Goal: Task Accomplishment & Management: Use online tool/utility

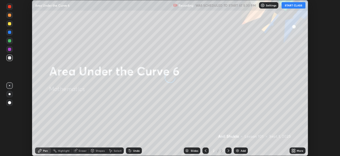
scroll to position [156, 340]
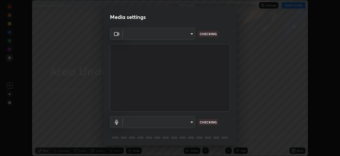
type input "51d019597c161c0694d5583d1f2c643560fde39fe8f4b4da8ea140d4d4830f4c"
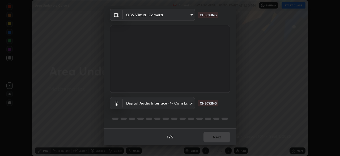
click at [191, 103] on body "Erase all Area Under the Curve 6 Recording WAS SCHEDULED TO START AT 5:30 PM Se…" at bounding box center [170, 78] width 340 height 156
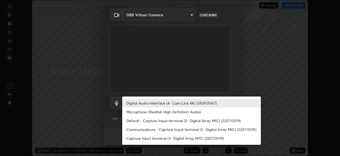
click at [159, 113] on li "Microphone (Realtek High Definition Audio)" at bounding box center [191, 111] width 139 height 9
type input "c6780f4c857a8b81e5497564d4ed67de36d612a8279d52ba4dbf449da7be3efb"
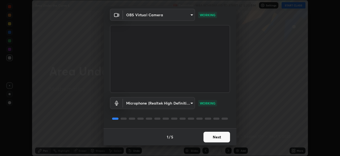
click at [217, 138] on button "Next" at bounding box center [217, 136] width 27 height 11
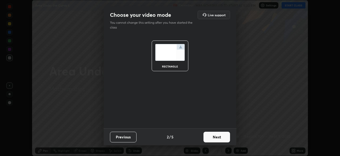
scroll to position [0, 0]
click at [222, 137] on button "Next" at bounding box center [217, 136] width 27 height 11
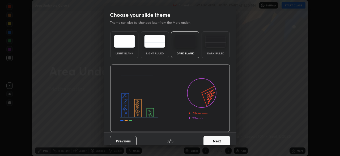
click at [223, 140] on button "Next" at bounding box center [217, 140] width 27 height 11
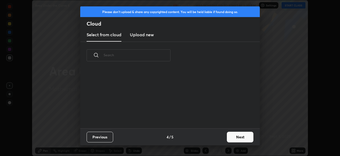
click at [233, 137] on button "Next" at bounding box center [240, 136] width 27 height 11
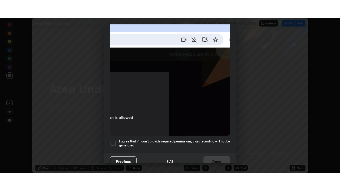
scroll to position [127, 0]
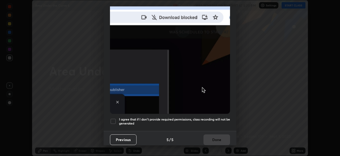
click at [113, 119] on div at bounding box center [113, 121] width 6 height 6
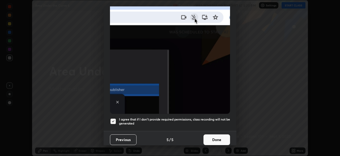
click at [221, 137] on button "Done" at bounding box center [217, 139] width 27 height 11
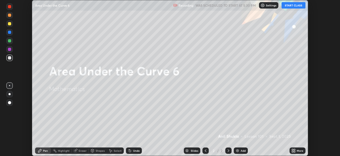
click at [293, 151] on icon at bounding box center [292, 151] width 1 height 1
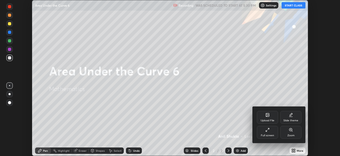
click at [270, 132] on div "Full screen" at bounding box center [267, 132] width 21 height 13
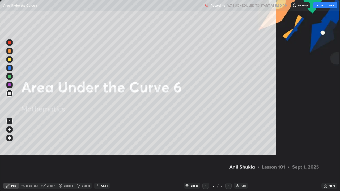
scroll to position [191, 340]
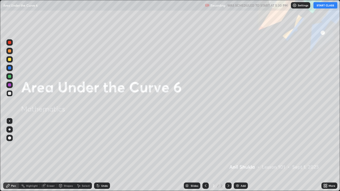
click at [10, 59] on div at bounding box center [9, 59] width 3 height 3
click at [10, 130] on div at bounding box center [10, 130] width 2 height 2
click at [11, 155] on div "Pen" at bounding box center [13, 186] width 5 height 3
click at [228, 155] on icon at bounding box center [229, 186] width 4 height 4
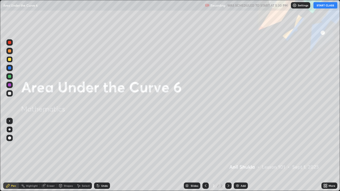
click at [239, 155] on img at bounding box center [238, 186] width 4 height 4
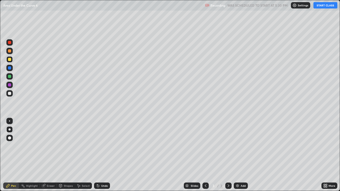
click at [10, 138] on div at bounding box center [9, 138] width 3 height 3
click at [9, 59] on div at bounding box center [9, 59] width 3 height 3
click at [323, 5] on button "START CLASS" at bounding box center [326, 5] width 24 height 6
click at [319, 5] on img "button" at bounding box center [320, 5] width 4 height 4
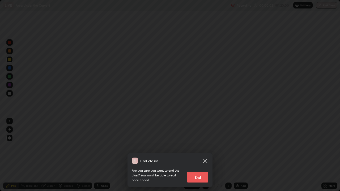
click at [205, 155] on icon at bounding box center [205, 161] width 6 height 6
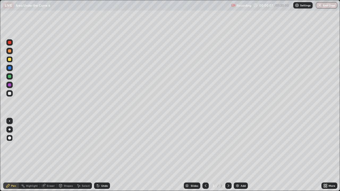
click at [9, 60] on div at bounding box center [9, 59] width 3 height 3
click at [206, 155] on icon at bounding box center [206, 186] width 4 height 4
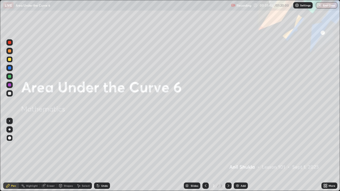
click at [9, 60] on div at bounding box center [9, 59] width 3 height 3
click at [10, 131] on div at bounding box center [9, 130] width 6 height 6
click at [230, 155] on icon at bounding box center [229, 186] width 4 height 4
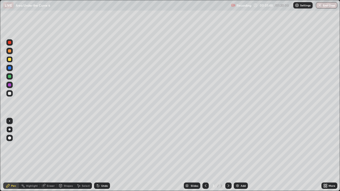
click at [9, 60] on div at bounding box center [9, 59] width 3 height 3
click at [9, 138] on div at bounding box center [9, 138] width 3 height 3
click at [206, 155] on icon at bounding box center [206, 186] width 4 height 4
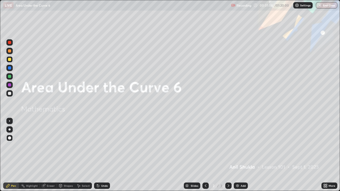
click at [227, 155] on icon at bounding box center [229, 186] width 4 height 4
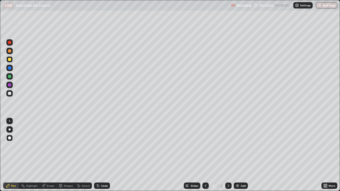
click at [8, 93] on div at bounding box center [9, 93] width 3 height 3
click at [10, 130] on div at bounding box center [10, 130] width 2 height 2
click at [102, 155] on div "Undo" at bounding box center [104, 186] width 7 height 3
click at [103, 155] on div "Undo" at bounding box center [104, 186] width 7 height 3
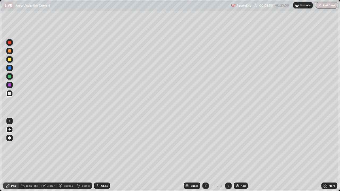
click at [103, 155] on div "Undo" at bounding box center [104, 186] width 7 height 3
click at [10, 85] on div at bounding box center [9, 85] width 3 height 3
click at [9, 94] on div at bounding box center [9, 93] width 3 height 3
click at [10, 86] on div at bounding box center [9, 85] width 3 height 3
click at [102, 155] on div "Undo" at bounding box center [104, 186] width 7 height 3
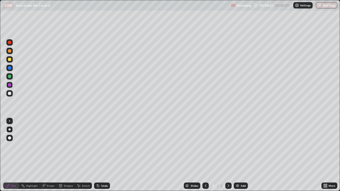
click at [10, 58] on div at bounding box center [9, 59] width 3 height 3
click at [10, 130] on div at bounding box center [10, 130] width 2 height 2
click at [9, 77] on div at bounding box center [9, 76] width 3 height 3
click at [103, 155] on div "Undo" at bounding box center [104, 186] width 7 height 3
click at [104, 155] on div "Undo" at bounding box center [104, 186] width 7 height 3
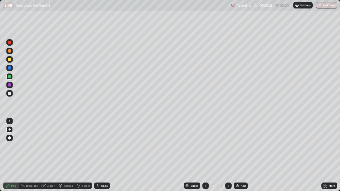
click at [8, 60] on div at bounding box center [9, 59] width 3 height 3
click at [9, 130] on div at bounding box center [10, 130] width 2 height 2
click at [228, 155] on icon at bounding box center [229, 186] width 2 height 3
click at [241, 155] on div "Add" at bounding box center [243, 186] width 5 height 3
click at [9, 60] on div at bounding box center [9, 59] width 3 height 3
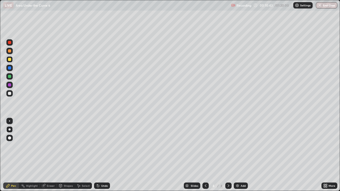
click at [10, 138] on div at bounding box center [9, 138] width 3 height 3
click at [10, 93] on div at bounding box center [9, 93] width 3 height 3
click at [9, 130] on div at bounding box center [10, 130] width 2 height 2
click at [102, 155] on div "Undo" at bounding box center [104, 186] width 7 height 3
click at [105, 155] on div "Undo" at bounding box center [104, 186] width 7 height 3
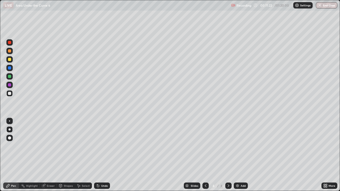
click at [103, 155] on div "Undo" at bounding box center [104, 186] width 7 height 3
click at [102, 155] on div "Undo" at bounding box center [104, 186] width 7 height 3
click at [102, 155] on div "Undo" at bounding box center [102, 186] width 16 height 6
click at [102, 155] on div "Undo" at bounding box center [101, 186] width 18 height 11
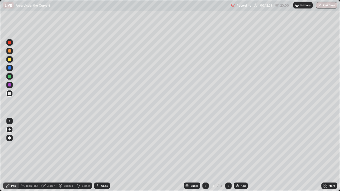
click at [102, 155] on div "Undo" at bounding box center [101, 186] width 18 height 11
click at [103, 155] on div "Undo" at bounding box center [101, 186] width 18 height 11
click at [9, 85] on div at bounding box center [9, 85] width 3 height 3
click at [9, 84] on div at bounding box center [9, 85] width 3 height 3
click at [9, 94] on div at bounding box center [9, 93] width 3 height 3
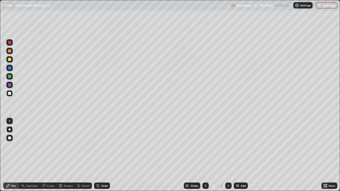
click at [48, 155] on div "Eraser" at bounding box center [51, 186] width 8 height 3
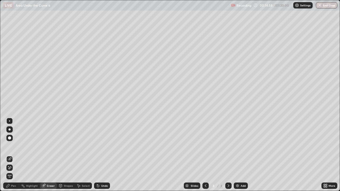
click at [15, 155] on div "Pen" at bounding box center [13, 186] width 5 height 3
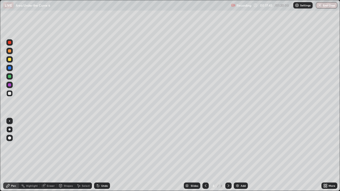
click at [9, 60] on div at bounding box center [9, 59] width 3 height 3
click at [10, 131] on div at bounding box center [9, 130] width 6 height 6
click at [206, 155] on icon at bounding box center [206, 186] width 4 height 4
click at [10, 93] on div at bounding box center [9, 93] width 3 height 3
click at [10, 70] on div at bounding box center [9, 68] width 6 height 6
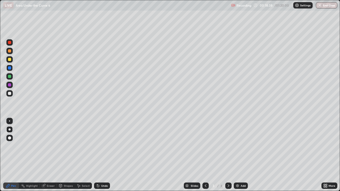
click at [10, 59] on div at bounding box center [9, 59] width 3 height 3
click at [9, 131] on div at bounding box center [9, 130] width 6 height 6
click at [227, 155] on icon at bounding box center [229, 186] width 4 height 4
click at [229, 155] on icon at bounding box center [229, 186] width 4 height 4
click at [243, 155] on div "Add" at bounding box center [243, 186] width 5 height 3
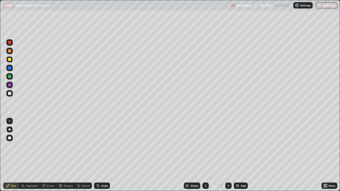
click at [9, 139] on div at bounding box center [9, 138] width 3 height 3
click at [10, 94] on div at bounding box center [9, 93] width 3 height 3
click at [10, 60] on div at bounding box center [9, 59] width 3 height 3
click at [9, 95] on div at bounding box center [9, 93] width 3 height 3
click at [9, 85] on div at bounding box center [9, 85] width 3 height 3
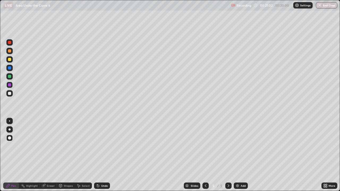
click at [9, 94] on div at bounding box center [9, 93] width 3 height 3
click at [9, 59] on div at bounding box center [9, 59] width 3 height 3
click at [8, 75] on div at bounding box center [9, 76] width 6 height 6
click at [105, 155] on div "Undo" at bounding box center [104, 186] width 7 height 3
click at [104, 155] on div "Undo" at bounding box center [104, 186] width 7 height 3
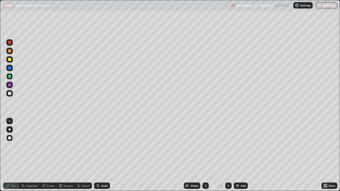
click at [103, 155] on div "Undo" at bounding box center [104, 186] width 7 height 3
click at [10, 94] on div at bounding box center [9, 93] width 3 height 3
click at [10, 77] on div at bounding box center [9, 76] width 3 height 3
click at [52, 155] on div "Eraser" at bounding box center [51, 186] width 8 height 3
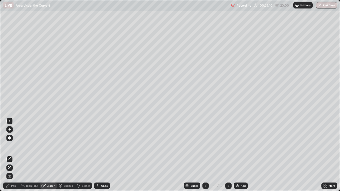
click at [12, 155] on div "Pen" at bounding box center [13, 186] width 5 height 3
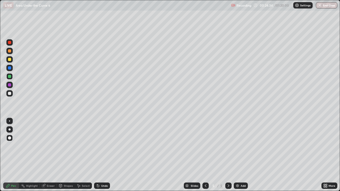
click at [105, 155] on div "Undo" at bounding box center [104, 186] width 7 height 3
click at [102, 155] on div "Undo" at bounding box center [104, 186] width 7 height 3
click at [102, 155] on div "Undo" at bounding box center [102, 186] width 16 height 6
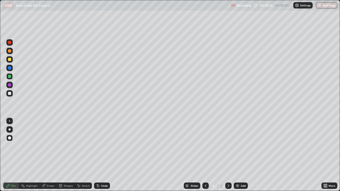
click at [102, 155] on div "Undo" at bounding box center [102, 186] width 16 height 6
click at [103, 155] on div "Undo" at bounding box center [101, 186] width 18 height 11
click at [102, 155] on div "Undo" at bounding box center [102, 186] width 16 height 6
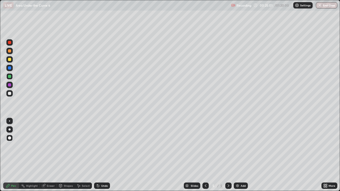
click at [102, 155] on div "Undo" at bounding box center [101, 186] width 18 height 11
click at [103, 155] on div "Undo" at bounding box center [102, 186] width 16 height 6
click at [103, 155] on div "Undo" at bounding box center [101, 186] width 18 height 11
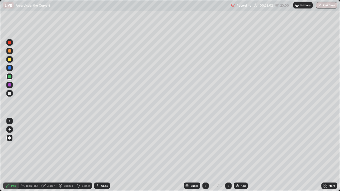
click at [102, 155] on div "Undo" at bounding box center [101, 186] width 18 height 11
click at [7, 61] on div at bounding box center [9, 59] width 6 height 6
click at [230, 155] on icon at bounding box center [229, 186] width 4 height 4
click at [232, 155] on div "Slides 5 / 5 Add" at bounding box center [216, 186] width 212 height 11
click at [229, 155] on icon at bounding box center [229, 186] width 4 height 4
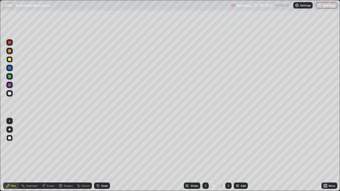
click at [241, 155] on div "Add" at bounding box center [243, 186] width 5 height 3
click at [8, 94] on div at bounding box center [9, 93] width 3 height 3
click at [102, 155] on div "Undo" at bounding box center [104, 186] width 7 height 3
click at [100, 155] on div "Undo" at bounding box center [102, 186] width 16 height 6
click at [103, 155] on div "Undo" at bounding box center [104, 186] width 7 height 3
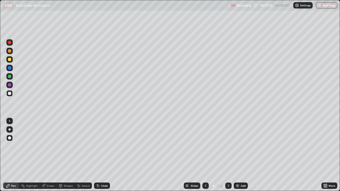
click at [103, 155] on div "Undo" at bounding box center [104, 186] width 7 height 3
click at [104, 155] on div "Undo" at bounding box center [104, 186] width 7 height 3
click at [49, 155] on div "Eraser" at bounding box center [51, 186] width 8 height 3
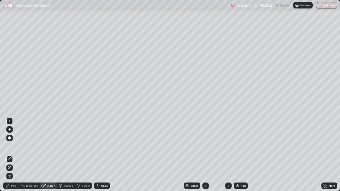
click at [12, 155] on div "Pen" at bounding box center [13, 186] width 5 height 3
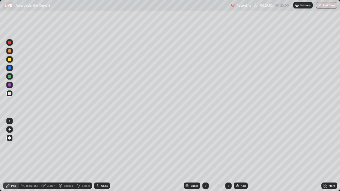
click at [9, 59] on div at bounding box center [9, 59] width 3 height 3
click at [11, 93] on div at bounding box center [9, 93] width 6 height 6
click at [49, 155] on div "Eraser" at bounding box center [51, 186] width 8 height 3
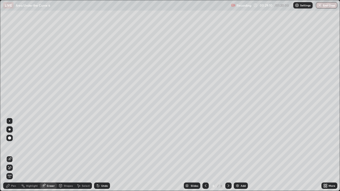
click at [13, 155] on div "Pen" at bounding box center [13, 186] width 5 height 3
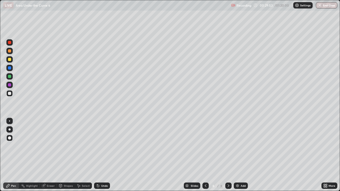
click at [10, 60] on div at bounding box center [9, 59] width 3 height 3
click at [229, 155] on icon at bounding box center [229, 186] width 4 height 4
click at [230, 155] on icon at bounding box center [229, 186] width 4 height 4
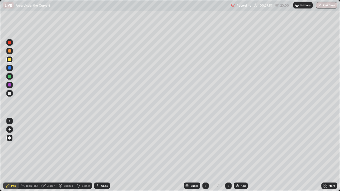
click at [238, 155] on img at bounding box center [238, 186] width 4 height 4
click at [103, 155] on div "Undo" at bounding box center [104, 186] width 7 height 3
click at [10, 94] on div at bounding box center [9, 93] width 3 height 3
click at [10, 93] on div at bounding box center [9, 93] width 3 height 3
click at [10, 43] on div at bounding box center [9, 42] width 3 height 3
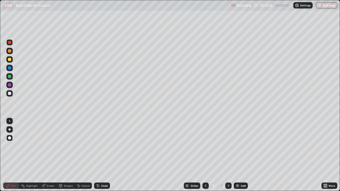
click at [8, 93] on div at bounding box center [9, 93] width 3 height 3
click at [50, 155] on div "Eraser" at bounding box center [51, 186] width 8 height 3
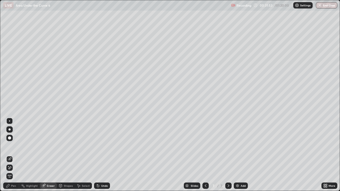
click at [14, 155] on div "Pen" at bounding box center [13, 186] width 5 height 3
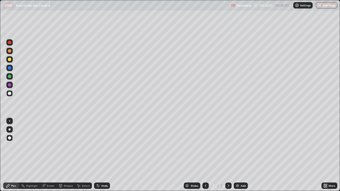
click at [103, 155] on div "Undo" at bounding box center [104, 186] width 7 height 3
click at [10, 43] on div at bounding box center [9, 42] width 3 height 3
click at [10, 94] on div at bounding box center [9, 93] width 3 height 3
click at [11, 77] on div at bounding box center [9, 76] width 6 height 6
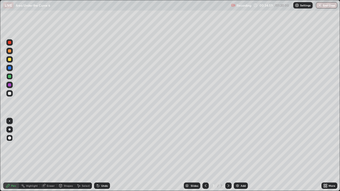
click at [11, 61] on div at bounding box center [9, 59] width 6 height 6
click at [7, 94] on div at bounding box center [9, 93] width 6 height 6
click at [9, 60] on div at bounding box center [9, 59] width 3 height 3
click at [227, 155] on icon at bounding box center [229, 186] width 4 height 4
click at [237, 155] on img at bounding box center [238, 186] width 4 height 4
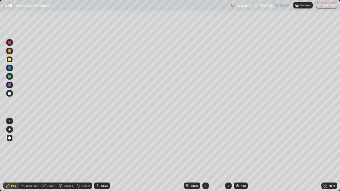
click at [9, 128] on div at bounding box center [9, 130] width 6 height 6
click at [10, 59] on div at bounding box center [9, 59] width 3 height 3
click at [51, 155] on div "Eraser" at bounding box center [51, 186] width 8 height 3
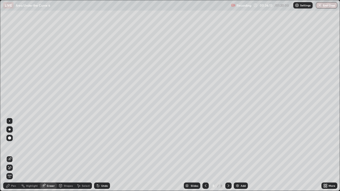
click at [12, 155] on div "Pen" at bounding box center [13, 186] width 5 height 3
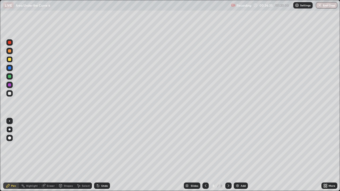
click at [103, 155] on div "Undo" at bounding box center [104, 186] width 7 height 3
click at [104, 155] on div "Undo" at bounding box center [104, 186] width 7 height 3
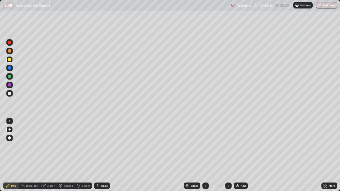
click at [104, 155] on div "Undo" at bounding box center [104, 186] width 7 height 3
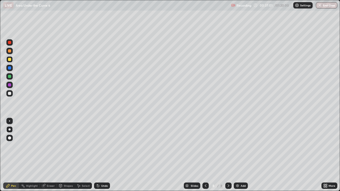
click at [100, 155] on div "Undo" at bounding box center [102, 186] width 16 height 6
click at [101, 155] on div "Undo" at bounding box center [102, 186] width 16 height 6
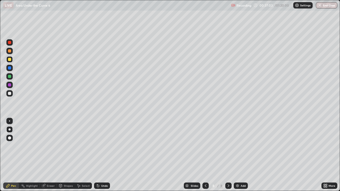
click at [101, 155] on div "Undo" at bounding box center [102, 186] width 16 height 6
click at [101, 155] on div "Undo" at bounding box center [101, 186] width 18 height 11
click at [100, 155] on div "Undo" at bounding box center [102, 186] width 16 height 6
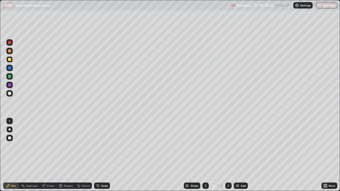
click at [100, 155] on div "Undo" at bounding box center [102, 186] width 16 height 6
click at [8, 94] on div at bounding box center [9, 93] width 3 height 3
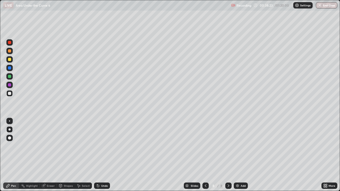
click at [50, 155] on div "Eraser" at bounding box center [51, 186] width 8 height 3
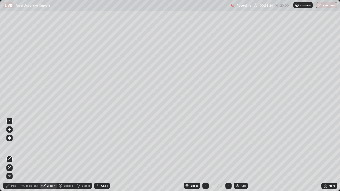
click at [82, 155] on div "Select" at bounding box center [86, 186] width 8 height 3
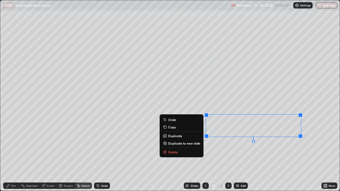
click at [200, 155] on div "0 ° Undo Copy Duplicate Duplicate to new slide Delete" at bounding box center [170, 95] width 340 height 191
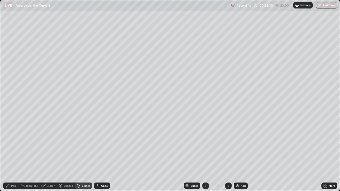
click at [10, 155] on div "Pen" at bounding box center [11, 186] width 16 height 6
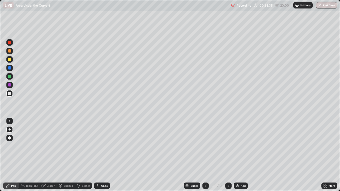
click at [10, 86] on div at bounding box center [9, 85] width 3 height 3
click at [9, 121] on div at bounding box center [9, 121] width 6 height 6
click at [103, 155] on div "Undo" at bounding box center [104, 186] width 7 height 3
click at [104, 155] on div "Undo" at bounding box center [102, 186] width 16 height 6
click at [10, 76] on div at bounding box center [9, 76] width 3 height 3
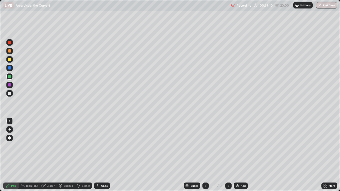
click at [9, 93] on div at bounding box center [9, 93] width 3 height 3
click at [10, 84] on div at bounding box center [9, 85] width 3 height 3
click at [10, 43] on div at bounding box center [9, 42] width 3 height 3
click at [100, 155] on div "Undo" at bounding box center [102, 186] width 16 height 6
click at [99, 155] on div "Undo" at bounding box center [101, 186] width 18 height 11
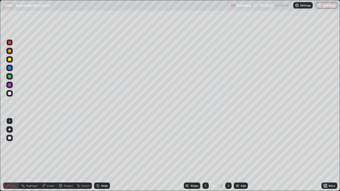
click at [100, 155] on div "Undo" at bounding box center [102, 186] width 16 height 6
click at [10, 94] on div at bounding box center [9, 93] width 3 height 3
click at [101, 155] on div "Undo" at bounding box center [104, 186] width 7 height 3
click at [103, 155] on div "Undo" at bounding box center [104, 186] width 7 height 3
click at [11, 42] on div at bounding box center [9, 42] width 3 height 3
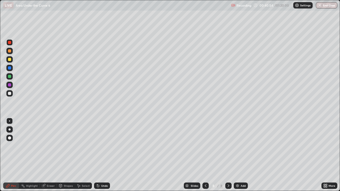
click at [9, 93] on div at bounding box center [9, 93] width 3 height 3
click at [9, 68] on div at bounding box center [9, 67] width 3 height 3
click at [10, 95] on div at bounding box center [9, 93] width 3 height 3
click at [101, 155] on div "Undo" at bounding box center [104, 186] width 7 height 3
click at [205, 155] on icon at bounding box center [206, 186] width 4 height 4
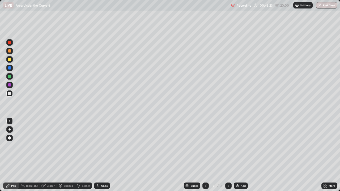
click at [206, 155] on icon at bounding box center [206, 186] width 4 height 4
click at [207, 155] on div at bounding box center [206, 186] width 6 height 6
click at [207, 155] on icon at bounding box center [206, 186] width 4 height 4
click at [204, 155] on icon at bounding box center [206, 186] width 4 height 4
click at [229, 155] on div at bounding box center [229, 186] width 6 height 6
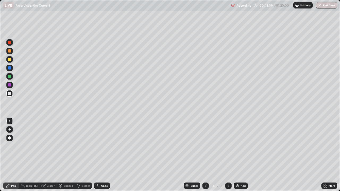
click at [228, 155] on icon at bounding box center [229, 186] width 4 height 4
click at [229, 155] on icon at bounding box center [229, 186] width 2 height 3
click at [228, 155] on icon at bounding box center [229, 186] width 4 height 4
click at [229, 155] on icon at bounding box center [229, 186] width 4 height 4
click at [229, 155] on icon at bounding box center [229, 186] width 2 height 3
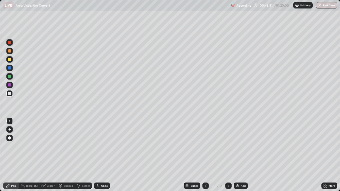
click at [10, 60] on div at bounding box center [9, 59] width 3 height 3
click at [228, 155] on icon at bounding box center [229, 186] width 2 height 3
click at [238, 155] on img at bounding box center [238, 186] width 4 height 4
click at [227, 155] on icon at bounding box center [229, 186] width 4 height 4
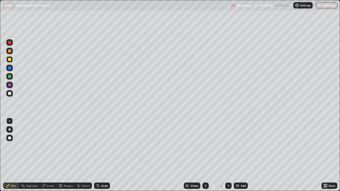
click at [237, 155] on img at bounding box center [238, 186] width 4 height 4
click at [207, 155] on icon at bounding box center [205, 186] width 4 height 4
click at [10, 130] on div at bounding box center [10, 130] width 2 height 2
click at [230, 155] on icon at bounding box center [229, 186] width 4 height 4
click at [237, 155] on img at bounding box center [238, 186] width 4 height 4
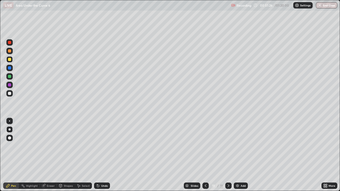
click at [206, 155] on icon at bounding box center [206, 186] width 4 height 4
click at [9, 61] on div at bounding box center [9, 59] width 3 height 3
click at [11, 60] on div at bounding box center [9, 59] width 3 height 3
click at [45, 155] on icon at bounding box center [44, 185] width 3 height 3
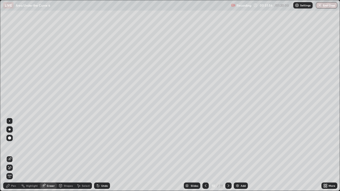
click at [14, 155] on div "Pen" at bounding box center [11, 186] width 16 height 6
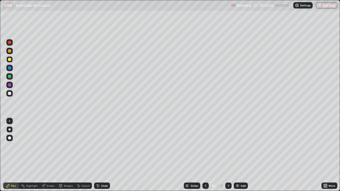
click at [104, 155] on div "Undo" at bounding box center [104, 186] width 7 height 3
click at [103, 155] on div "Undo" at bounding box center [104, 186] width 7 height 3
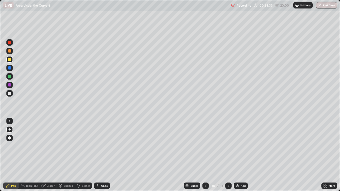
click at [9, 77] on div at bounding box center [9, 76] width 3 height 3
click at [103, 155] on div "Undo" at bounding box center [104, 186] width 7 height 3
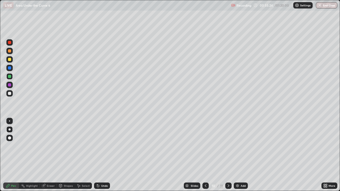
click at [104, 155] on div "Undo" at bounding box center [104, 186] width 7 height 3
click at [106, 155] on div "Undo" at bounding box center [104, 186] width 7 height 3
click at [8, 93] on div at bounding box center [9, 93] width 3 height 3
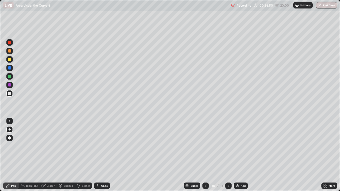
click at [103, 155] on div "Undo" at bounding box center [104, 186] width 7 height 3
click at [46, 155] on div "Eraser" at bounding box center [48, 186] width 17 height 6
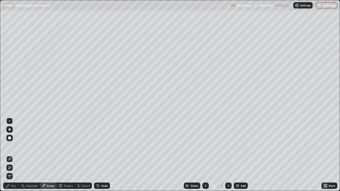
click at [12, 155] on div "Pen" at bounding box center [13, 186] width 5 height 3
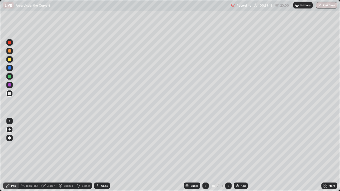
click at [10, 59] on div at bounding box center [9, 59] width 3 height 3
click at [9, 130] on div at bounding box center [10, 130] width 2 height 2
click at [228, 155] on icon at bounding box center [229, 186] width 4 height 4
click at [9, 93] on div at bounding box center [9, 93] width 3 height 3
click at [103, 155] on div "Undo" at bounding box center [104, 186] width 7 height 3
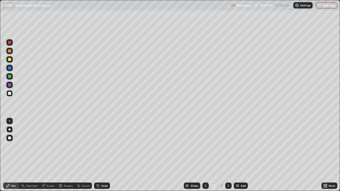
click at [103, 155] on div "Undo" at bounding box center [104, 186] width 7 height 3
click at [102, 155] on div "Undo" at bounding box center [104, 186] width 7 height 3
click at [103, 155] on div "Undo" at bounding box center [104, 186] width 7 height 3
click at [50, 155] on div "Eraser" at bounding box center [51, 186] width 8 height 3
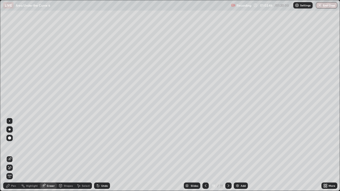
click at [14, 155] on div "Pen" at bounding box center [13, 186] width 5 height 3
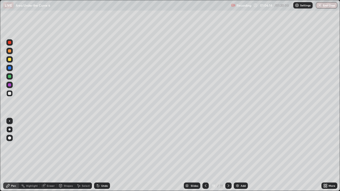
click at [11, 59] on div at bounding box center [9, 59] width 3 height 3
click at [10, 137] on div at bounding box center [9, 138] width 6 height 6
click at [227, 155] on icon at bounding box center [229, 186] width 4 height 4
click at [242, 155] on div "Add" at bounding box center [243, 186] width 5 height 3
click at [9, 94] on div at bounding box center [9, 93] width 3 height 3
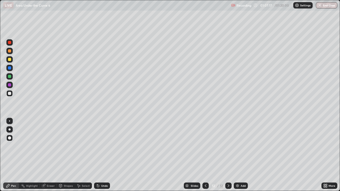
click at [9, 94] on div at bounding box center [9, 93] width 3 height 3
click at [9, 86] on div at bounding box center [9, 85] width 3 height 3
click at [103, 155] on div "Undo" at bounding box center [104, 186] width 7 height 3
click at [102, 155] on div "Undo" at bounding box center [104, 186] width 7 height 3
click at [103, 155] on div "Undo" at bounding box center [104, 186] width 7 height 3
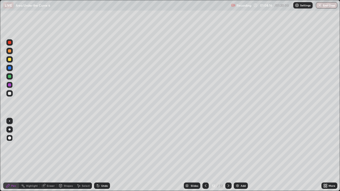
click at [47, 155] on div "Eraser" at bounding box center [51, 186] width 8 height 3
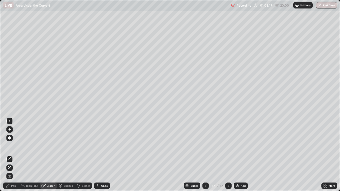
click at [12, 155] on div "Pen" at bounding box center [13, 186] width 5 height 3
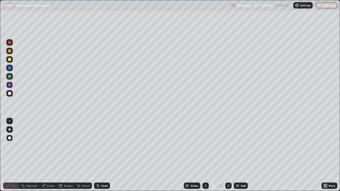
click at [43, 155] on icon at bounding box center [43, 186] width 3 height 3
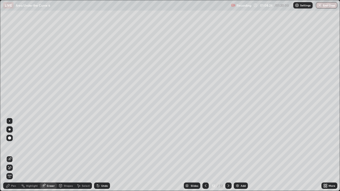
click at [12, 155] on div "Pen" at bounding box center [11, 186] width 16 height 6
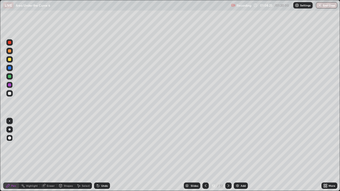
click at [11, 60] on div at bounding box center [9, 59] width 3 height 3
click at [102, 155] on div "Undo" at bounding box center [104, 186] width 7 height 3
click at [10, 94] on div at bounding box center [9, 93] width 3 height 3
click at [10, 129] on div at bounding box center [10, 130] width 2 height 2
click at [82, 155] on div "Select" at bounding box center [86, 186] width 8 height 3
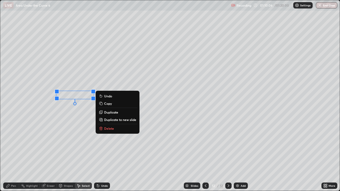
click at [14, 155] on div "Pen" at bounding box center [13, 186] width 5 height 3
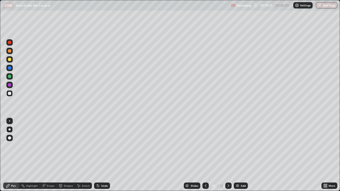
click at [10, 61] on div at bounding box center [9, 59] width 3 height 3
click at [11, 51] on div at bounding box center [9, 50] width 3 height 3
click at [10, 94] on div at bounding box center [9, 93] width 3 height 3
click at [9, 85] on div at bounding box center [9, 85] width 3 height 3
click at [10, 86] on div at bounding box center [9, 85] width 3 height 3
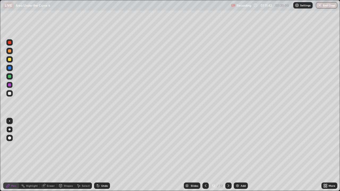
click at [49, 155] on div "Eraser" at bounding box center [51, 186] width 8 height 3
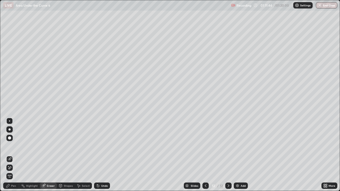
click at [14, 155] on div "Pen" at bounding box center [13, 186] width 5 height 3
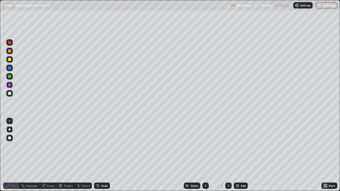
click at [9, 78] on div at bounding box center [9, 76] width 3 height 3
click at [105, 155] on div "Undo" at bounding box center [104, 186] width 7 height 3
click at [103, 155] on div "Undo" at bounding box center [102, 186] width 16 height 6
click at [99, 155] on icon at bounding box center [98, 186] width 4 height 4
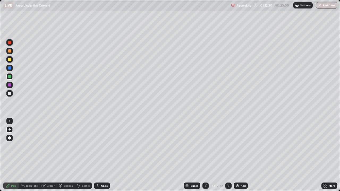
click at [101, 155] on div "Undo" at bounding box center [104, 186] width 7 height 3
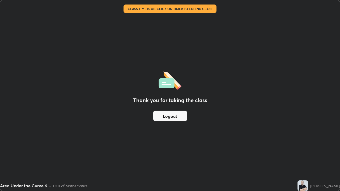
click at [176, 118] on button "Logout" at bounding box center [170, 116] width 34 height 11
